Goal: Transaction & Acquisition: Purchase product/service

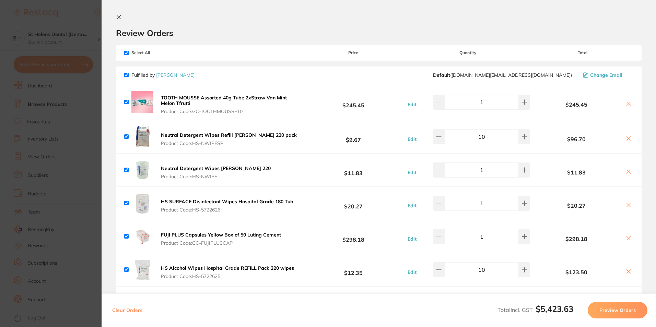
drag, startPoint x: 76, startPoint y: 80, endPoint x: 85, endPoint y: 56, distance: 26.3
click at [79, 80] on section "Update RRP Set your pre negotiated price for this item. Item Agreed RRP (excl. …" at bounding box center [328, 163] width 656 height 327
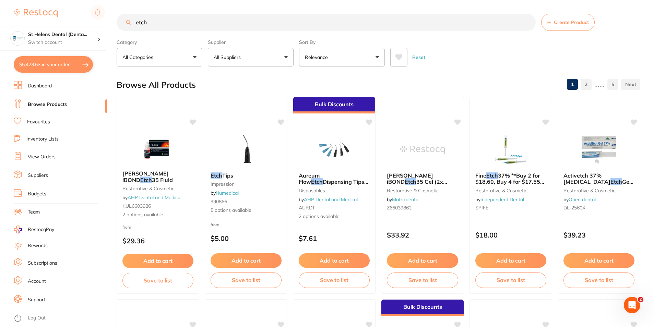
scroll to position [0, 0]
drag, startPoint x: 179, startPoint y: 19, endPoint x: 107, endPoint y: 28, distance: 73.3
click at [107, 28] on div "$5,423.63 St Helens Dental (Denta... Switch account St Helens Dental (DentalTow…" at bounding box center [327, 163] width 654 height 327
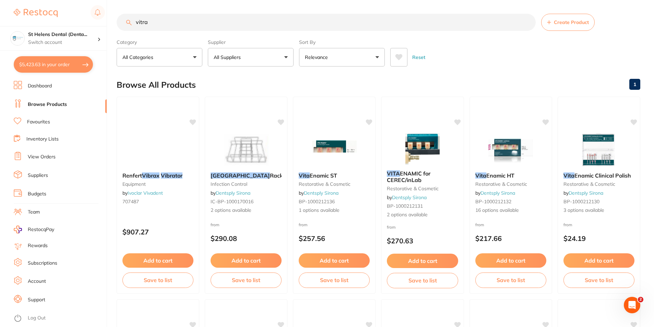
scroll to position [0, 0]
type input "vitraclean"
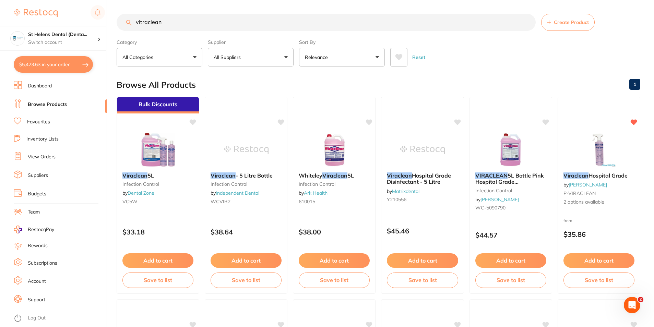
click at [228, 60] on p "All Suppliers" at bounding box center [229, 57] width 30 height 7
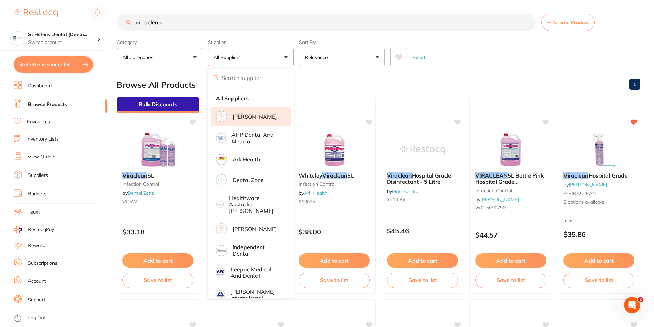
click at [231, 117] on li "[PERSON_NAME]" at bounding box center [251, 116] width 80 height 19
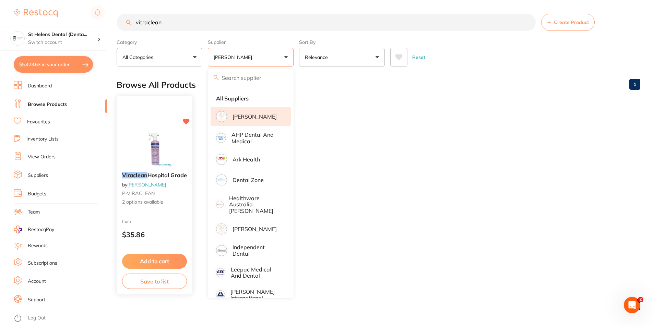
click at [151, 149] on img at bounding box center [154, 149] width 45 height 35
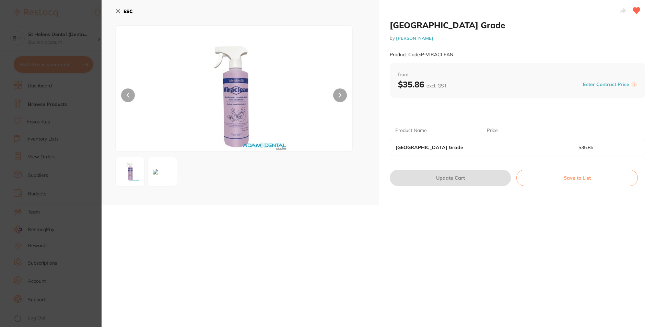
click at [162, 169] on button at bounding box center [161, 171] width 29 height 29
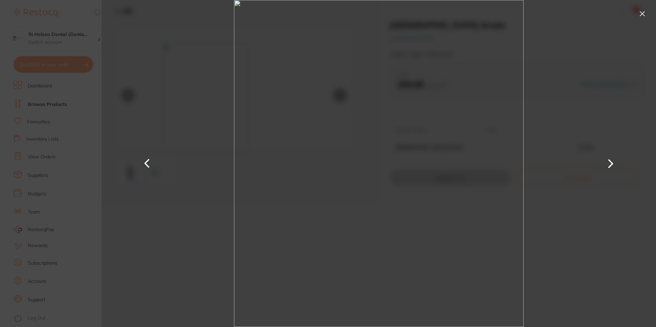
click at [642, 14] on button at bounding box center [642, 13] width 11 height 11
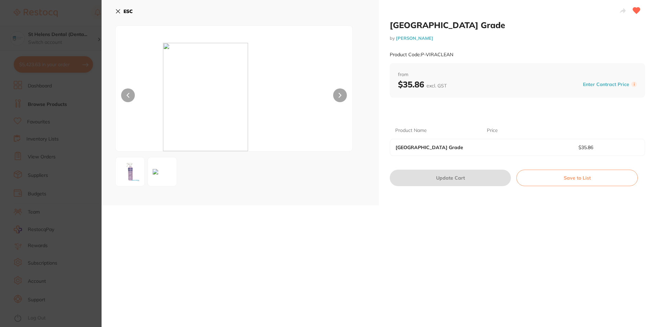
click at [88, 38] on section "Viraclean Hospital Grade by [PERSON_NAME] Product Code: P-VIRACLEAN ESC Viracle…" at bounding box center [328, 163] width 656 height 327
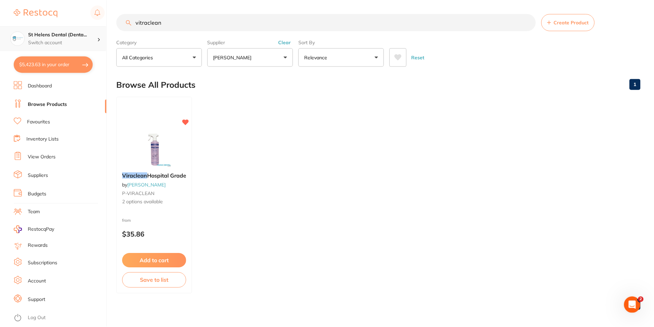
scroll to position [0, 0]
click at [154, 201] on span "2 options available" at bounding box center [154, 202] width 65 height 7
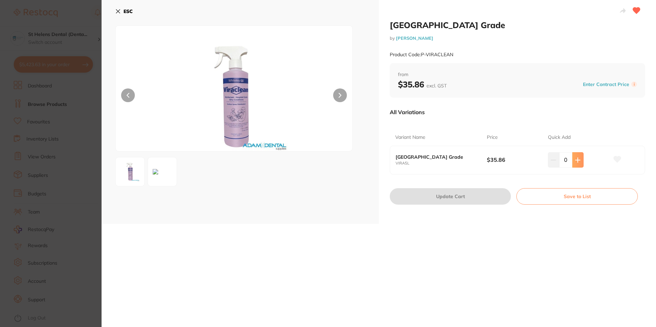
click at [575, 162] on icon at bounding box center [577, 159] width 5 height 5
type input "1"
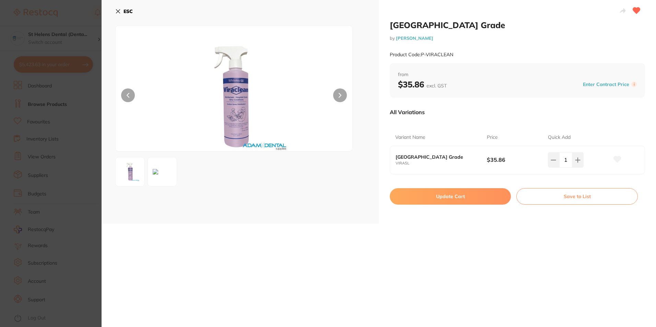
click at [456, 203] on button "Update Cart" at bounding box center [450, 196] width 121 height 16
checkbox input "false"
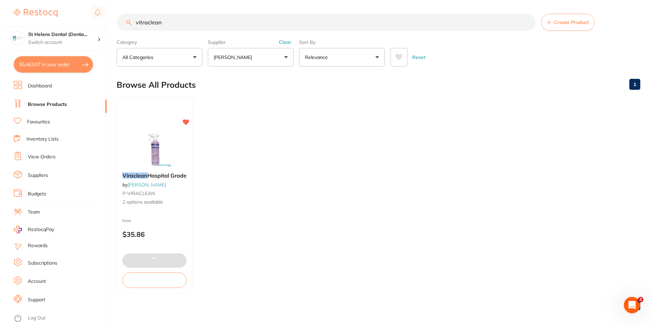
click at [50, 65] on button "$5,463.07 in your order" at bounding box center [53, 64] width 79 height 16
checkbox input "true"
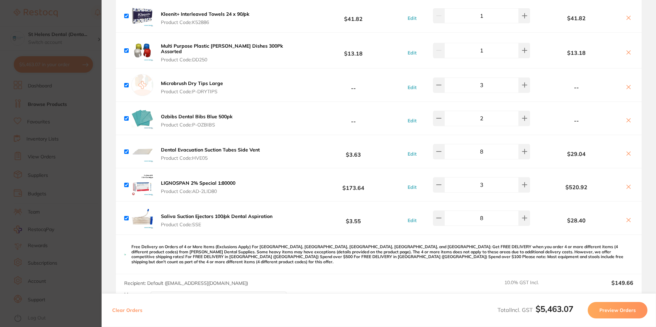
scroll to position [1612, 0]
